Goal: Check status

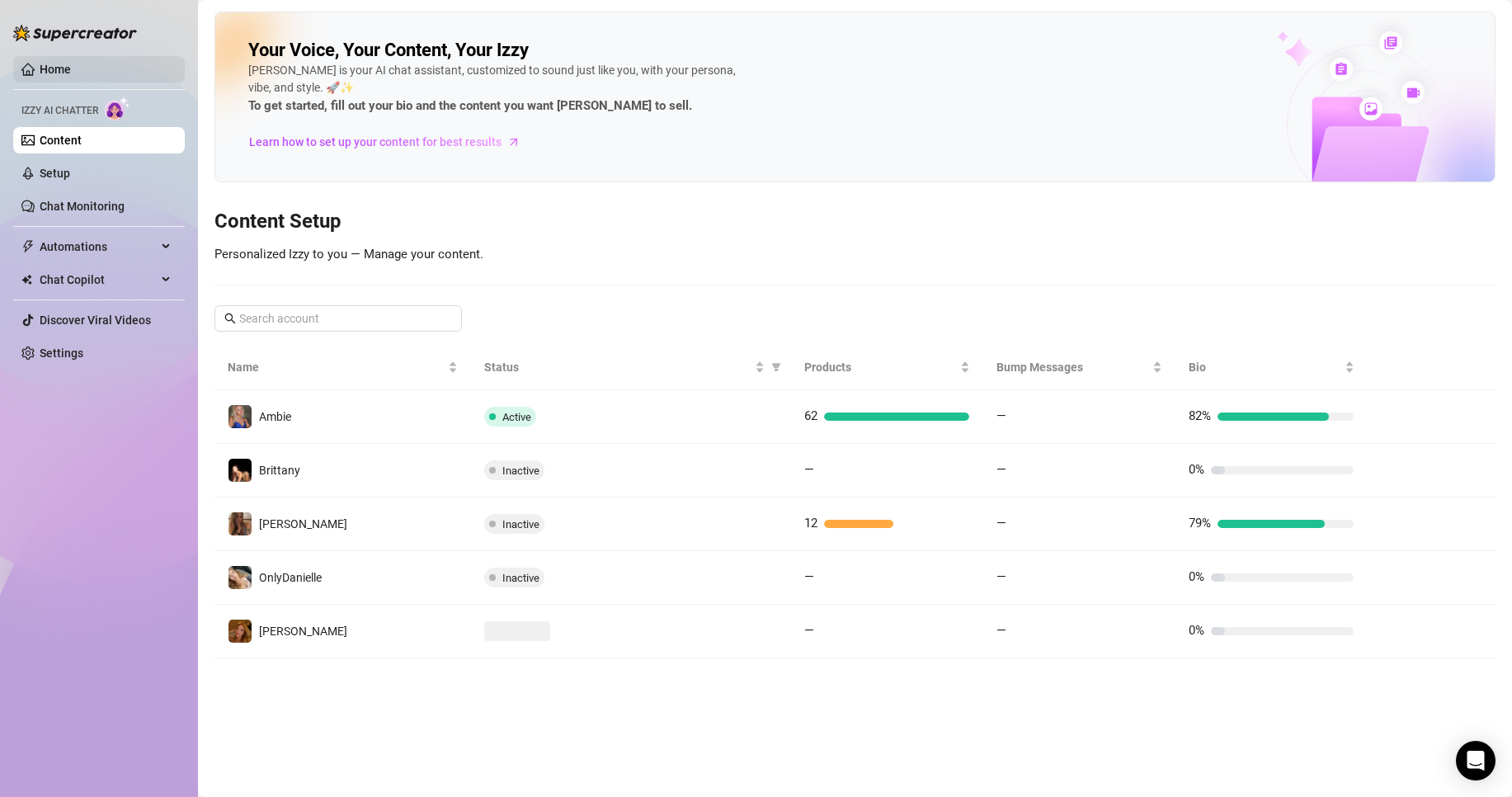
click at [71, 70] on link "Home" at bounding box center [55, 69] width 31 height 13
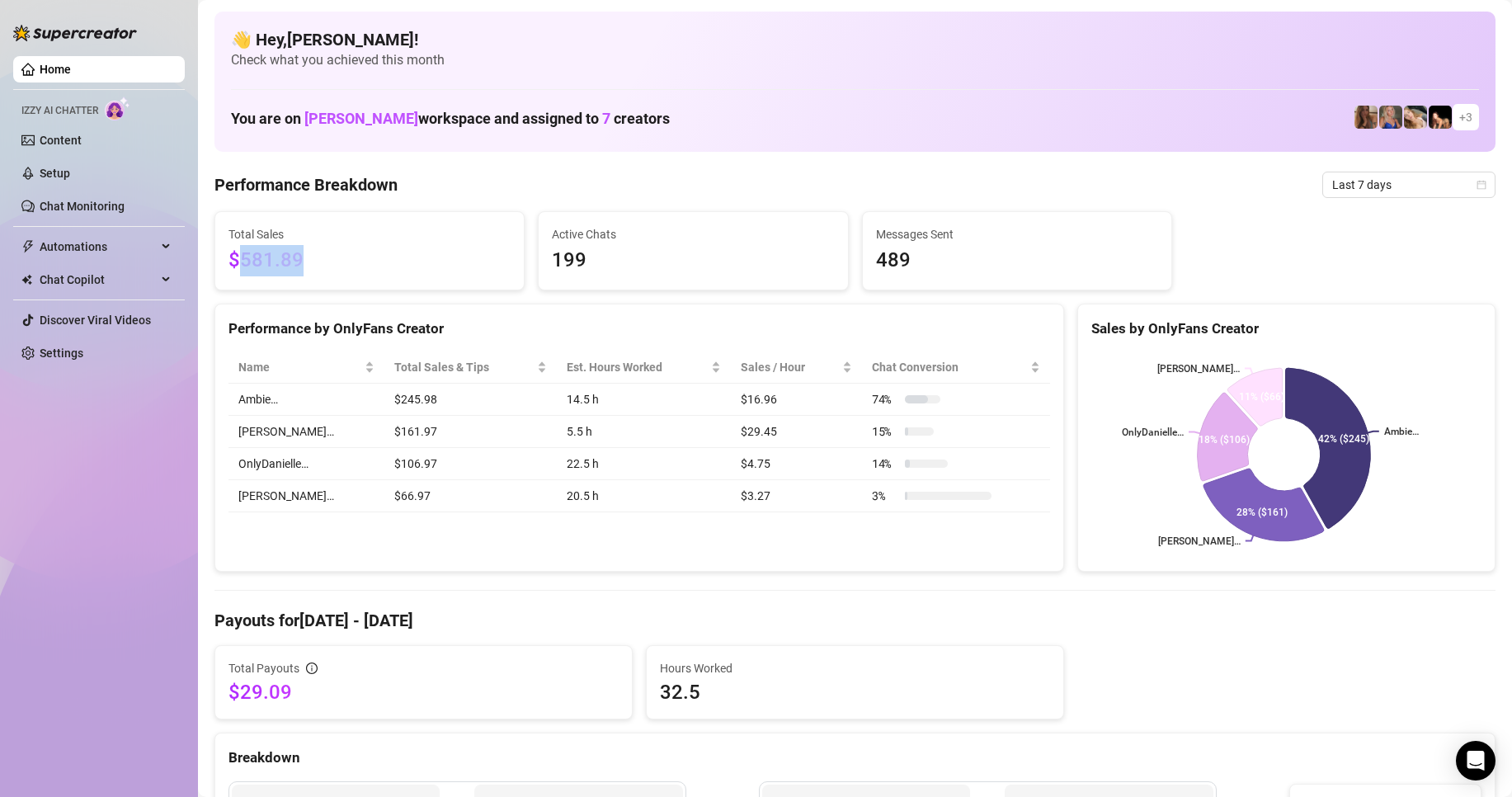
drag, startPoint x: 419, startPoint y: 262, endPoint x: 610, endPoint y: 255, distance: 191.1
click at [239, 245] on span "$581.89" at bounding box center [369, 260] width 282 height 31
click at [1338, 185] on span "Last 7 days" at bounding box center [1409, 184] width 153 height 25
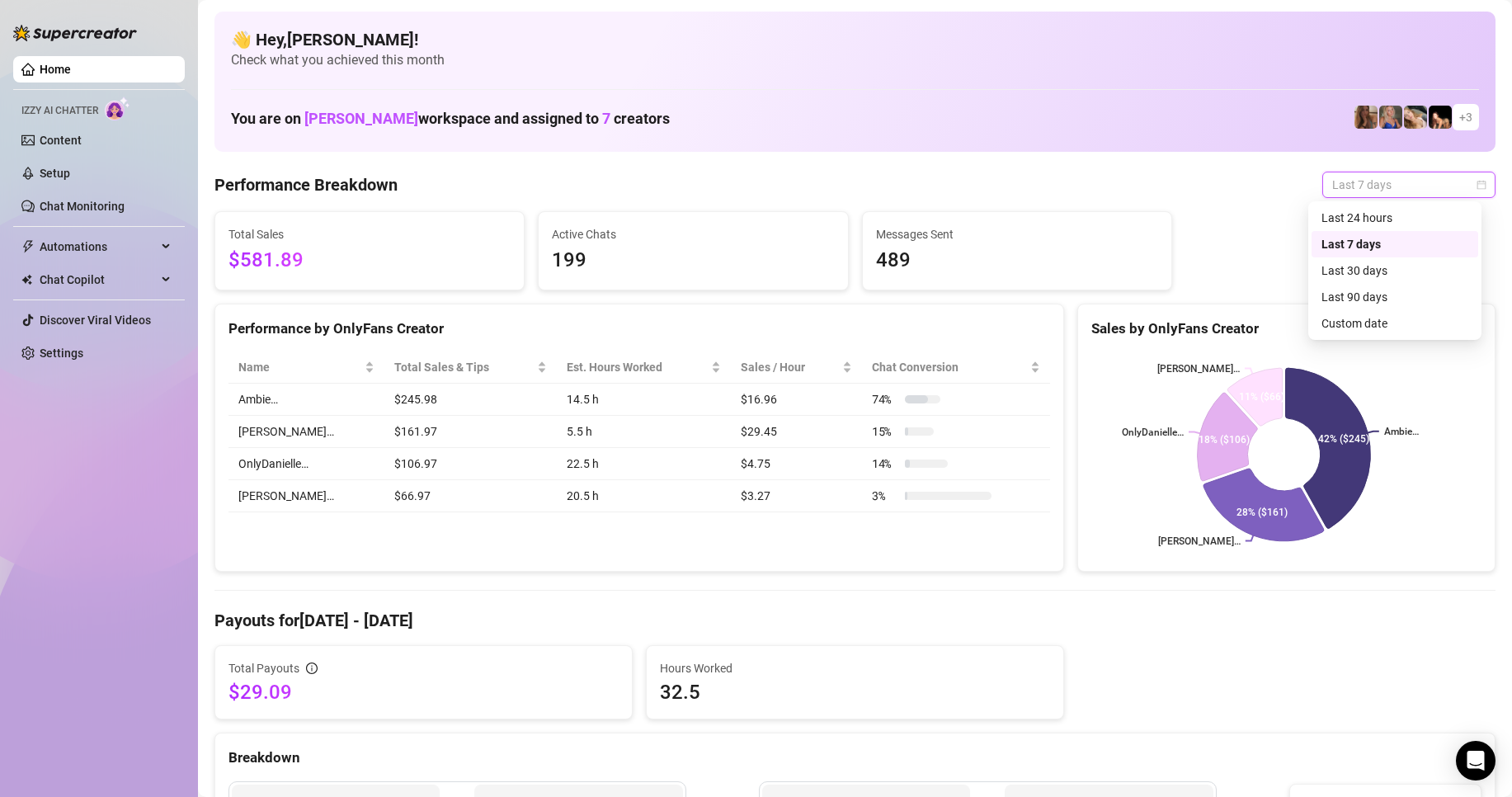
click at [1250, 227] on div "Total Sales $581.89 Active Chats 199 Messages Sent 489" at bounding box center [856, 251] width 1295 height 80
click at [1342, 176] on span "Last 7 days" at bounding box center [1409, 184] width 153 height 25
click at [1368, 220] on div "Last 24 hours" at bounding box center [1394, 218] width 146 height 18
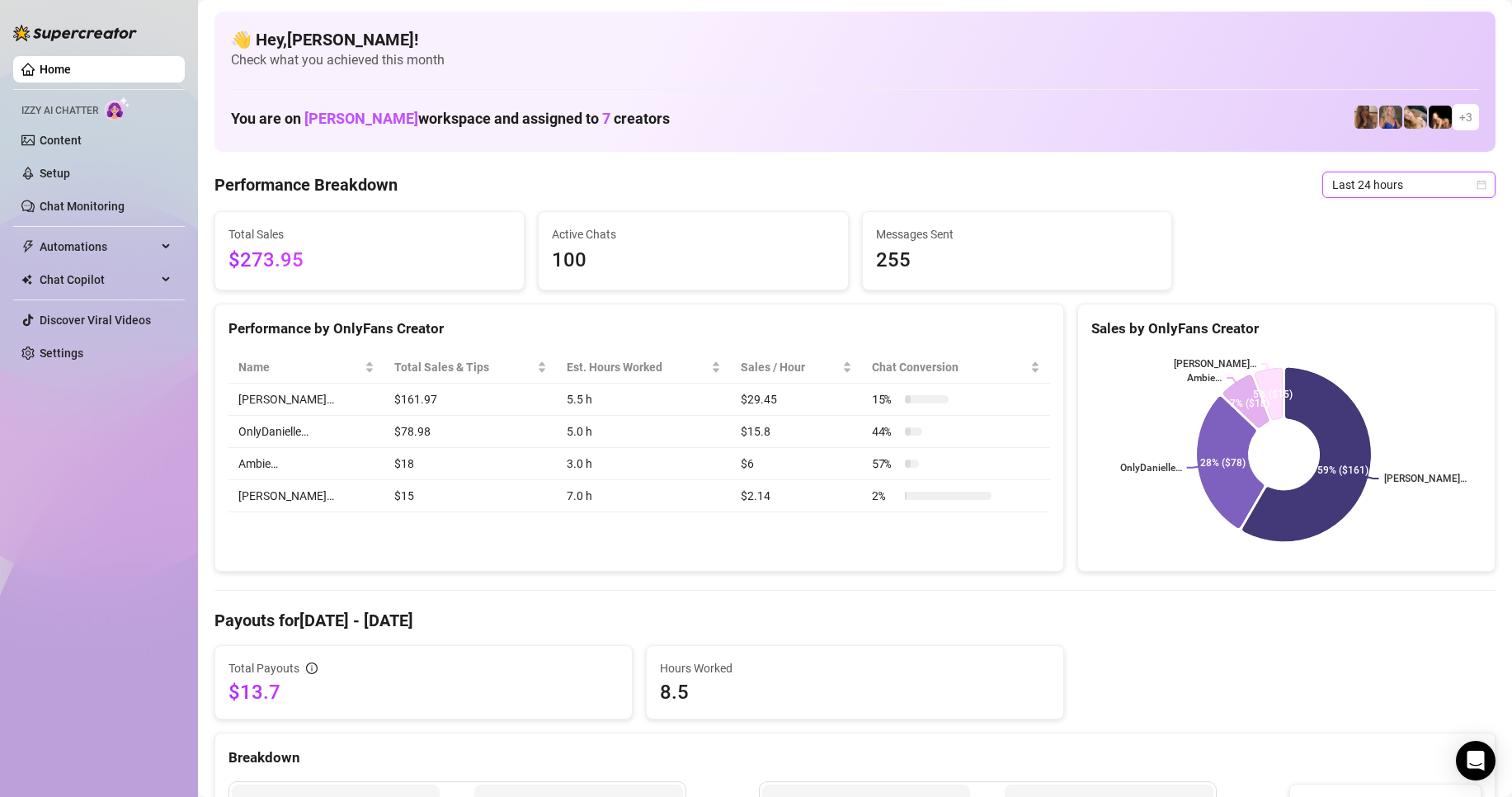
click at [1360, 172] on span "Last 24 hours" at bounding box center [1409, 184] width 153 height 25
click at [1364, 250] on div "Last 7 days" at bounding box center [1394, 244] width 146 height 18
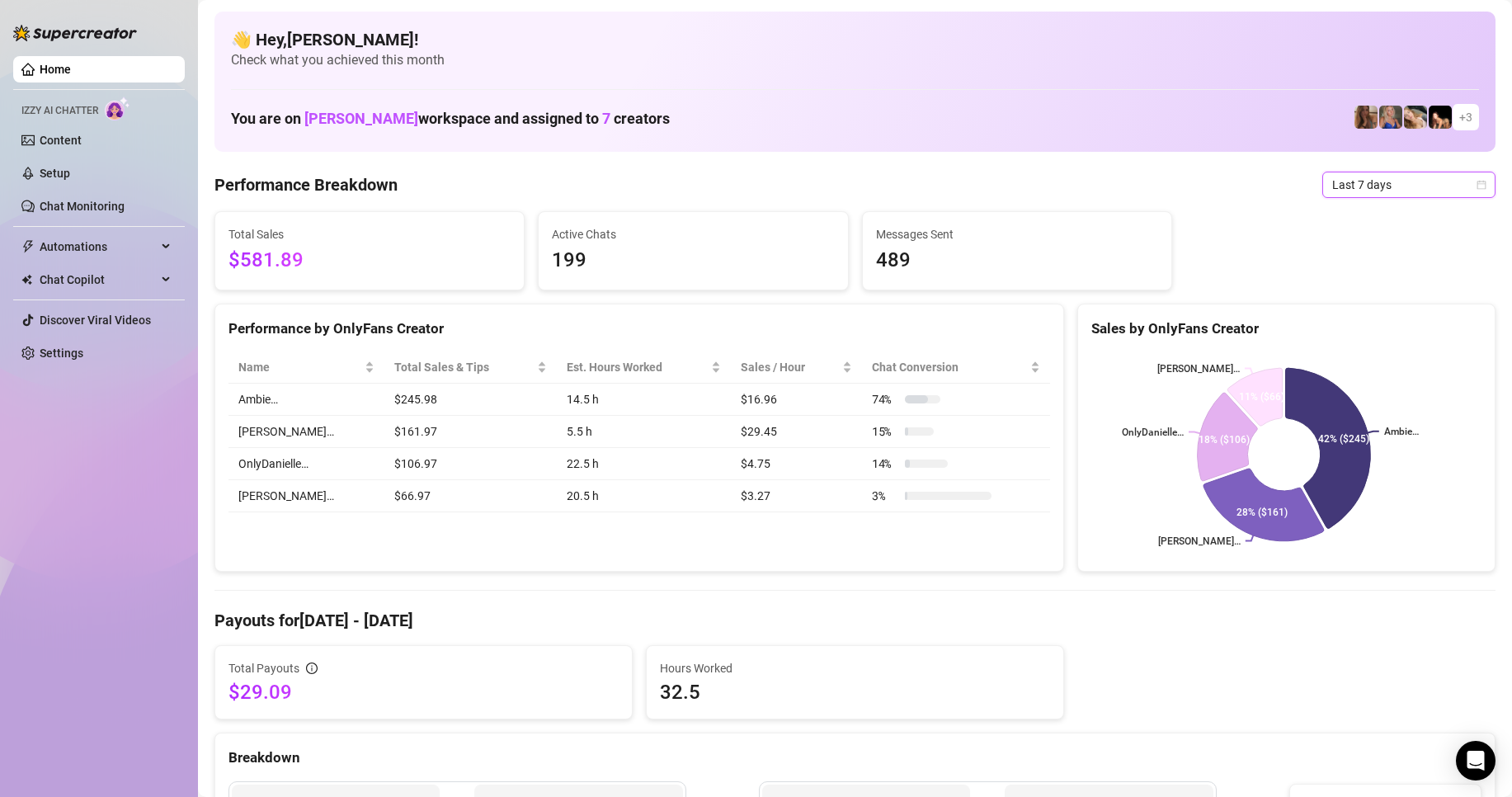
click at [1360, 196] on span "Last 7 days" at bounding box center [1409, 184] width 153 height 25
click at [1352, 266] on div "Last 30 days" at bounding box center [1394, 271] width 146 height 18
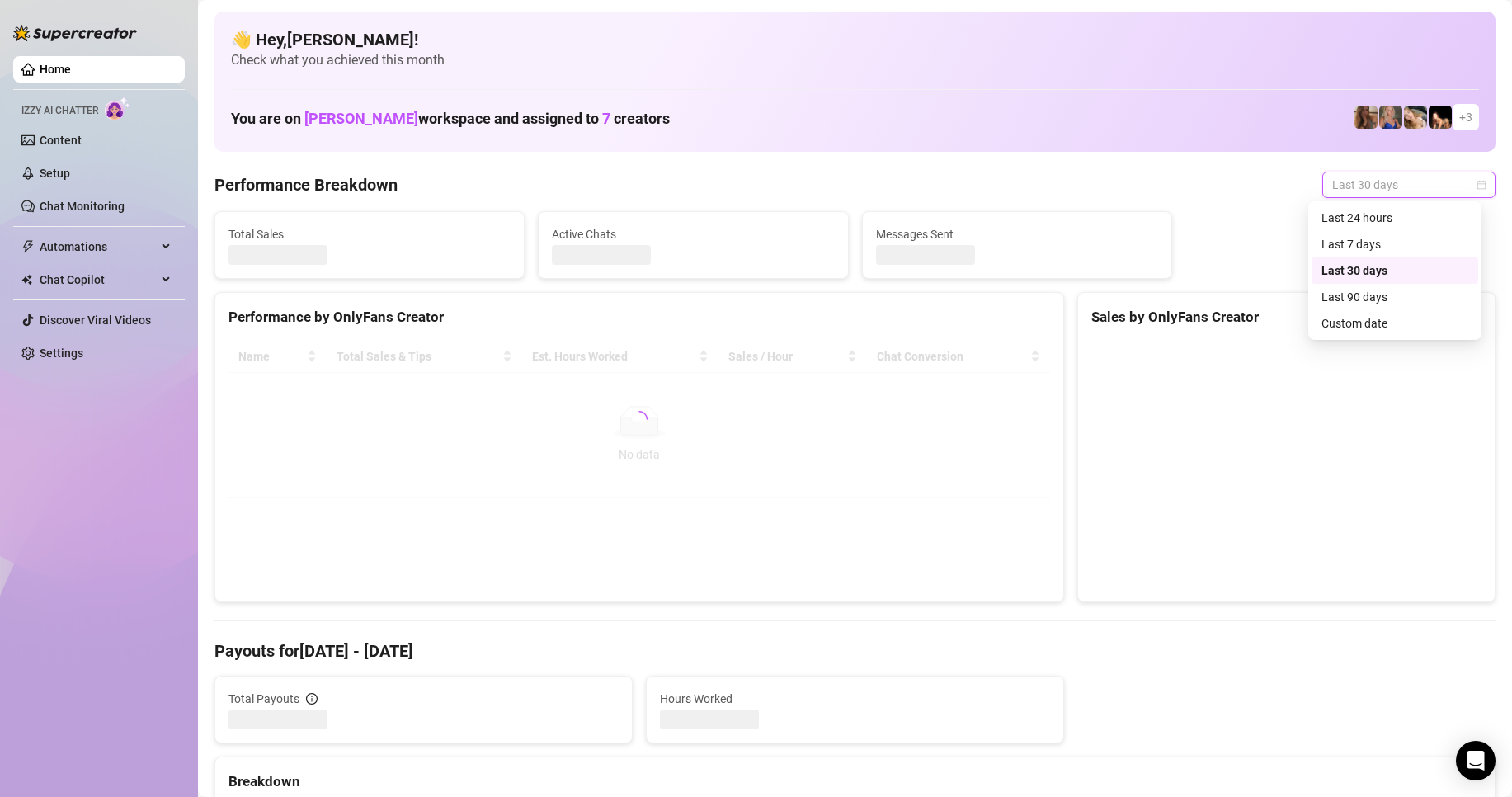
click at [1357, 190] on span "Last 30 days" at bounding box center [1409, 184] width 153 height 25
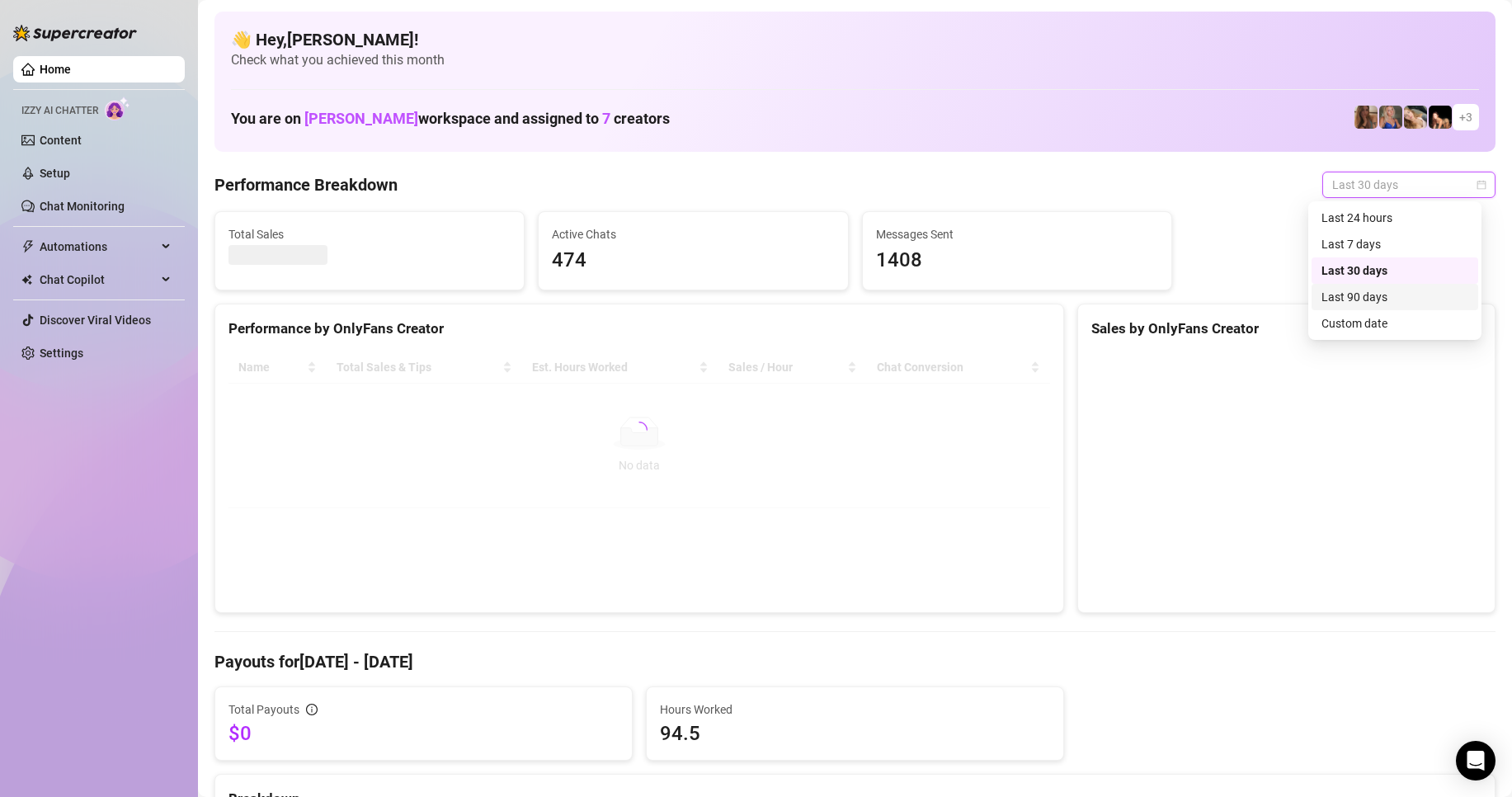
click at [1360, 296] on div "Last 90 days" at bounding box center [1394, 297] width 146 height 18
click at [1361, 177] on span "Last 90 days" at bounding box center [1409, 184] width 153 height 25
click at [1366, 237] on div "Last 7 days" at bounding box center [1394, 244] width 146 height 18
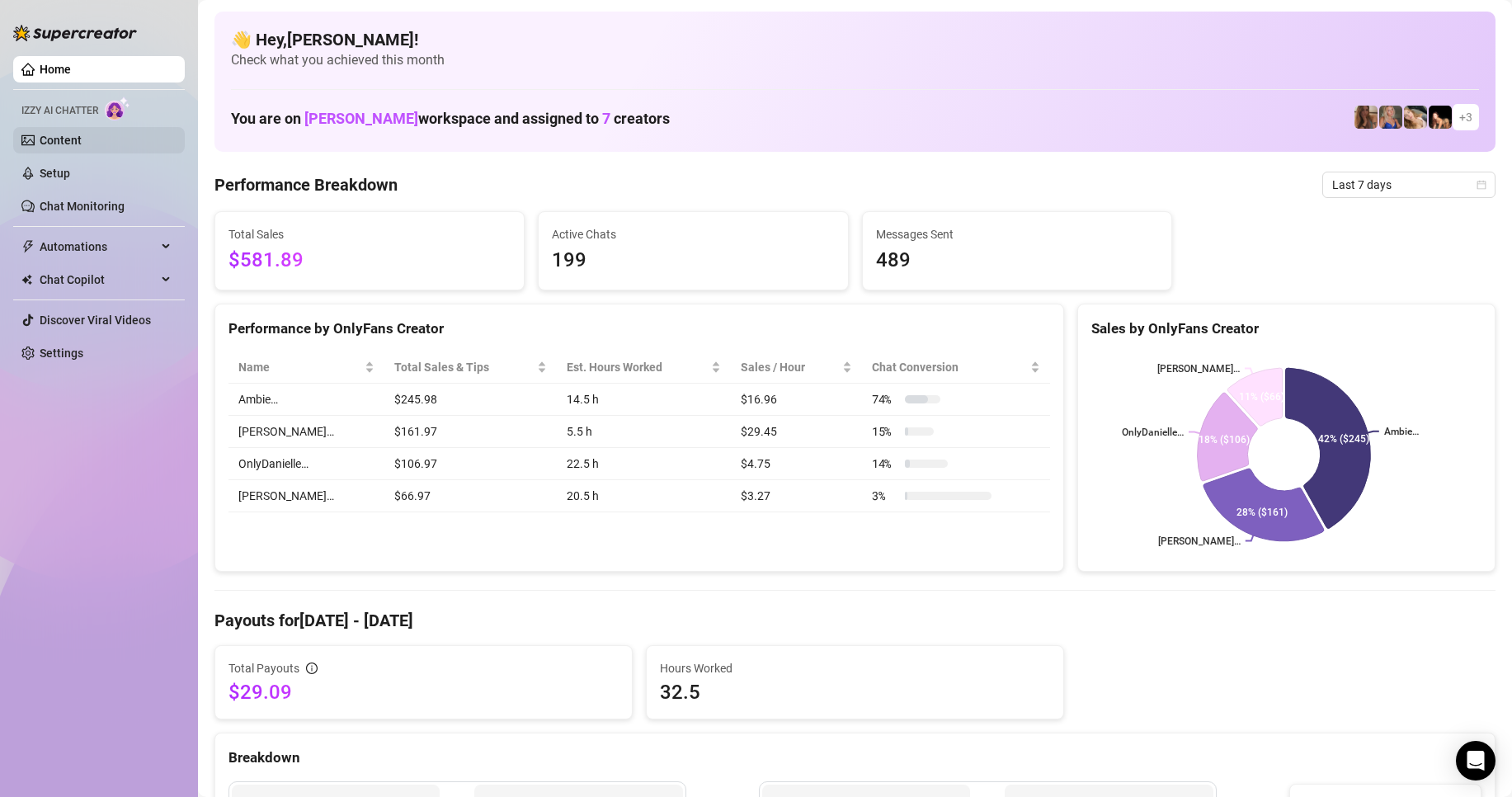
click at [81, 138] on link "Content" at bounding box center [61, 139] width 42 height 13
